Goal: Information Seeking & Learning: Learn about a topic

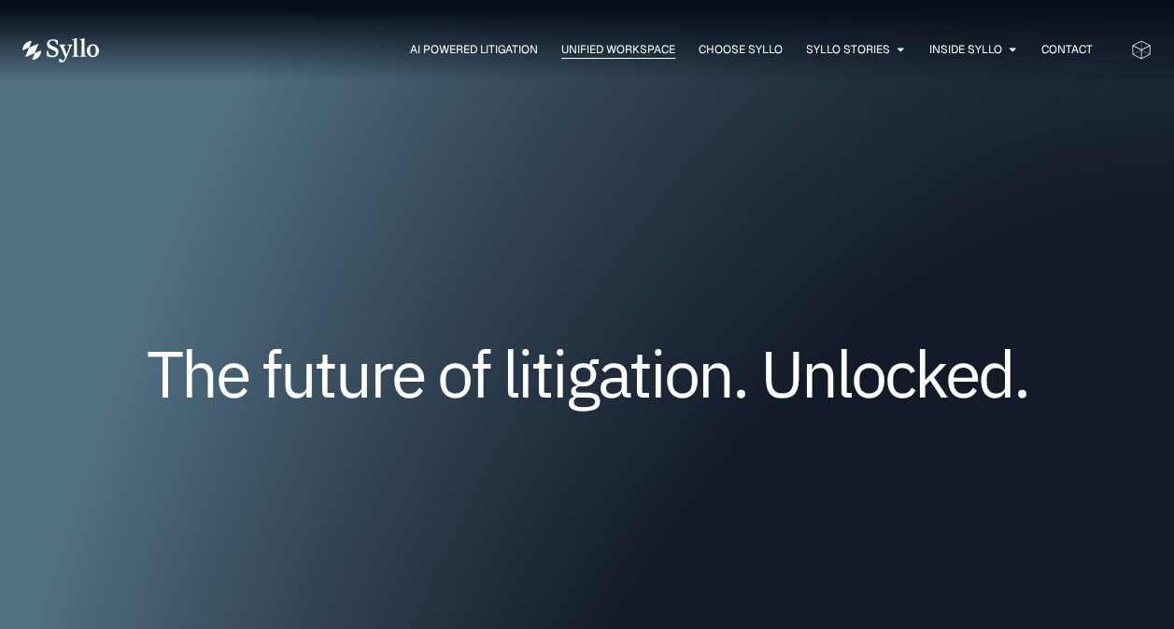
click at [599, 47] on span "Unified Workspace" at bounding box center [618, 49] width 114 height 17
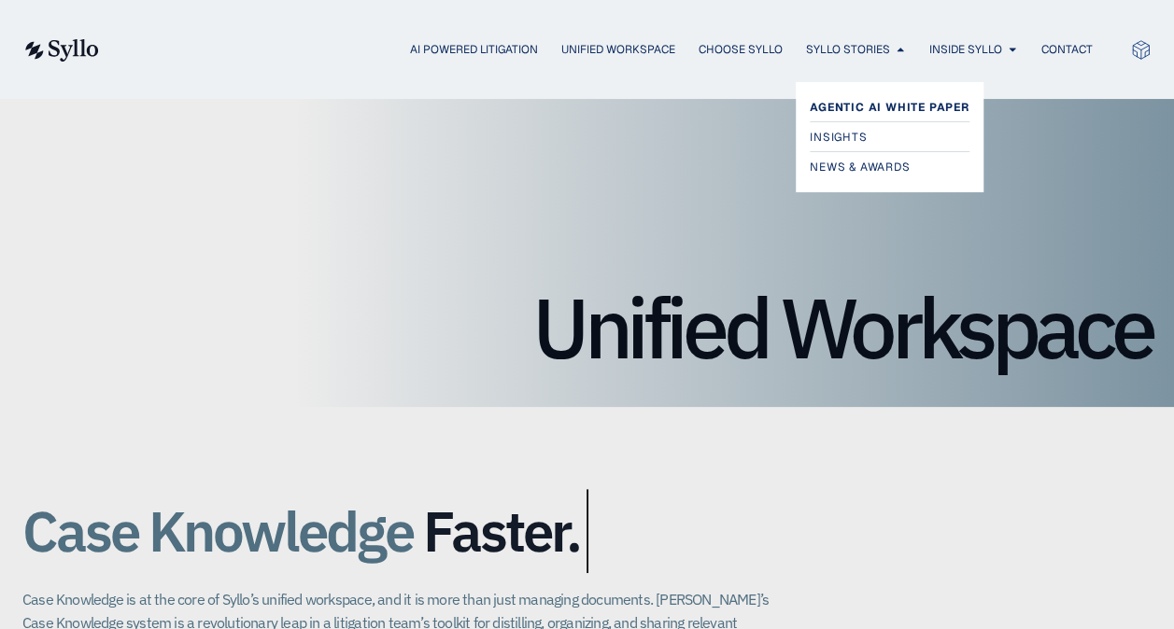
click at [855, 106] on span "Agentic AI White Paper" at bounding box center [890, 107] width 160 height 22
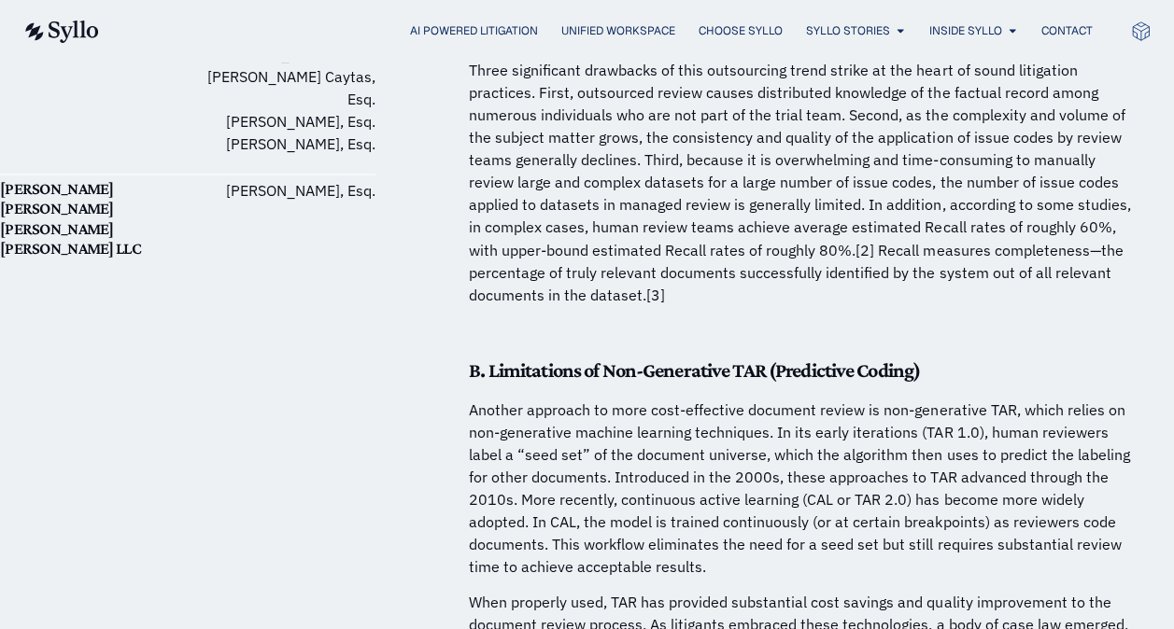
scroll to position [1868, 0]
